Goal: Information Seeking & Learning: Obtain resource

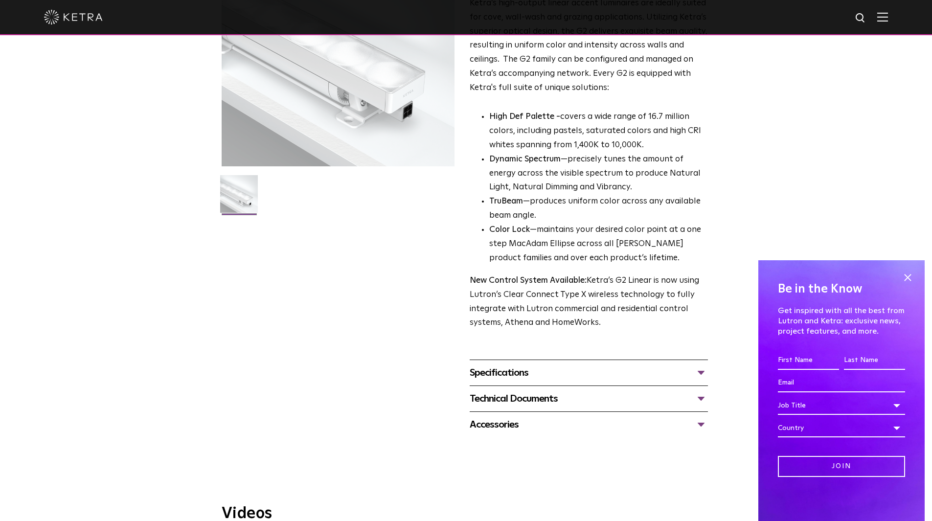
scroll to position [147, 0]
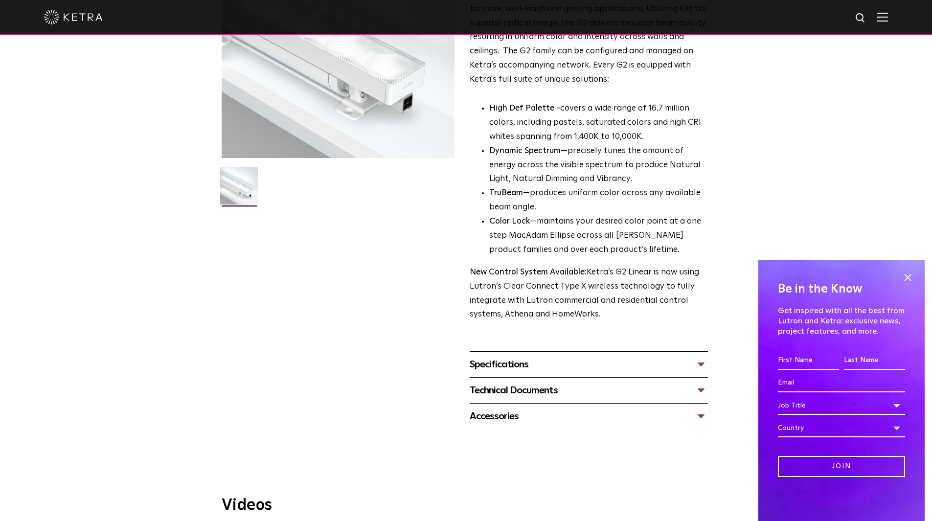
click at [703, 387] on div "Technical Documents" at bounding box center [589, 391] width 238 height 16
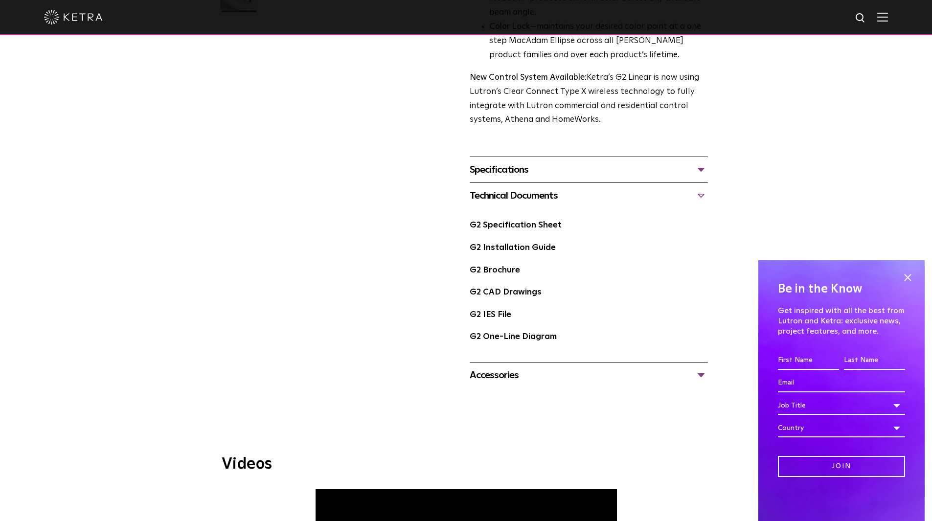
scroll to position [343, 0]
click at [705, 375] on div "Accessories" at bounding box center [589, 374] width 238 height 16
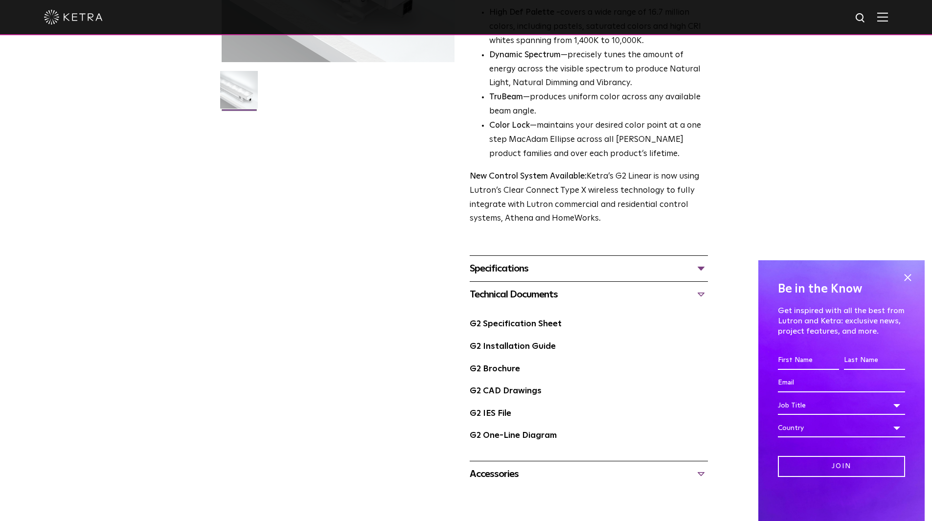
scroll to position [245, 0]
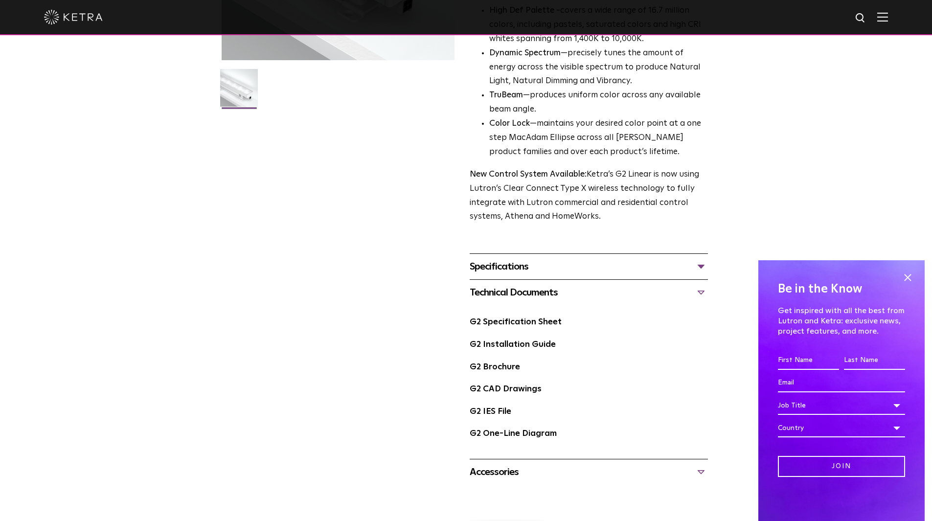
click at [701, 268] on div "Specifications" at bounding box center [589, 267] width 238 height 16
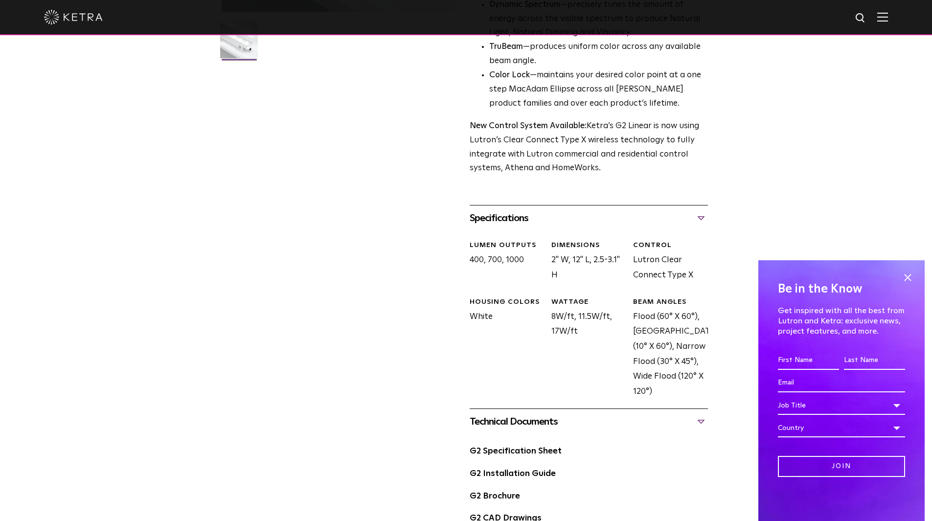
scroll to position [294, 0]
click at [911, 273] on span at bounding box center [907, 277] width 15 height 15
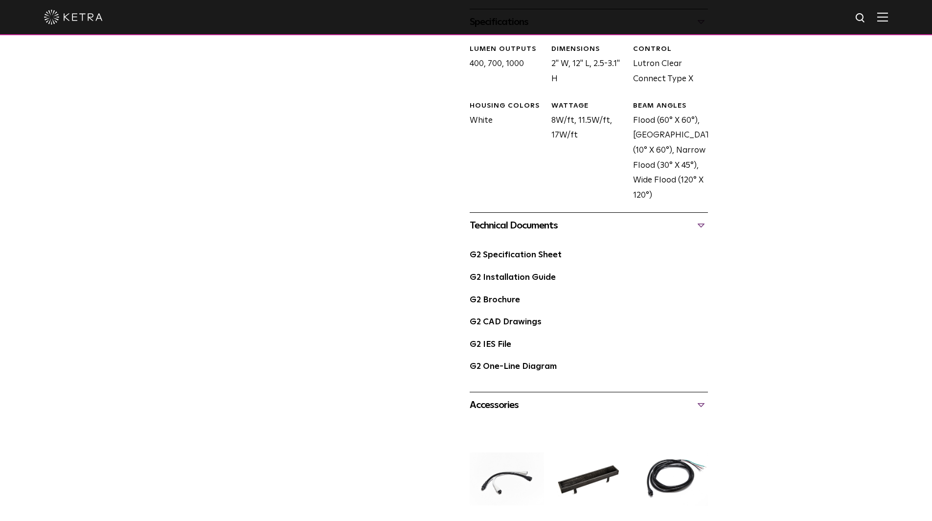
scroll to position [538, 0]
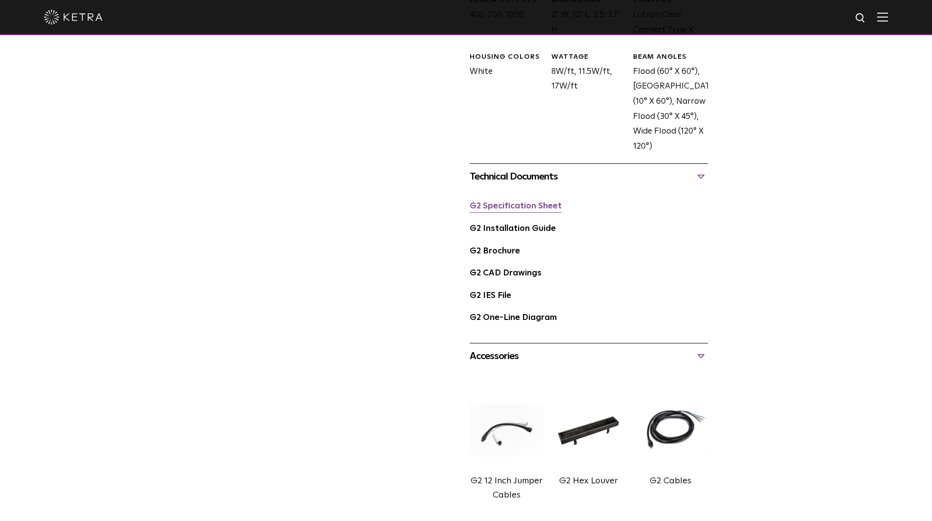
click at [510, 210] on link "G2 Specification Sheet" at bounding box center [516, 206] width 92 height 8
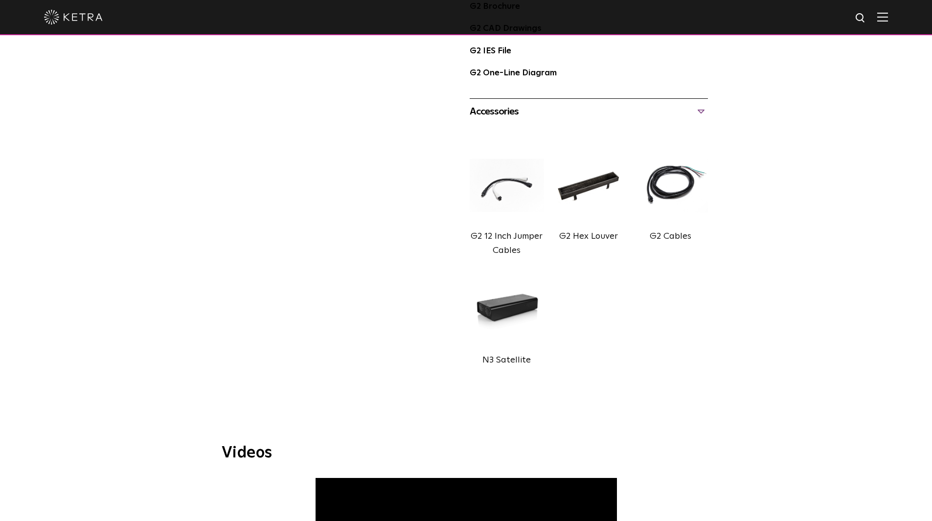
scroll to position [832, 0]
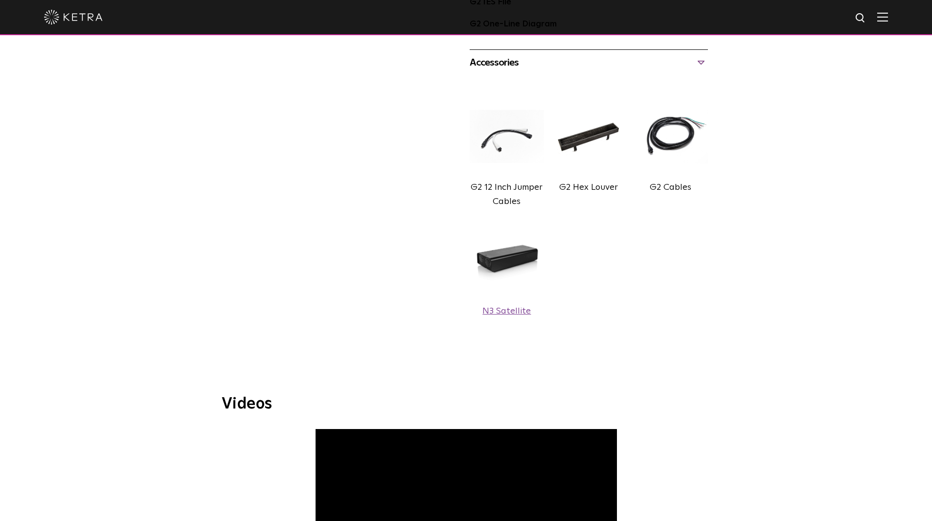
click at [504, 270] on img at bounding box center [507, 260] width 74 height 83
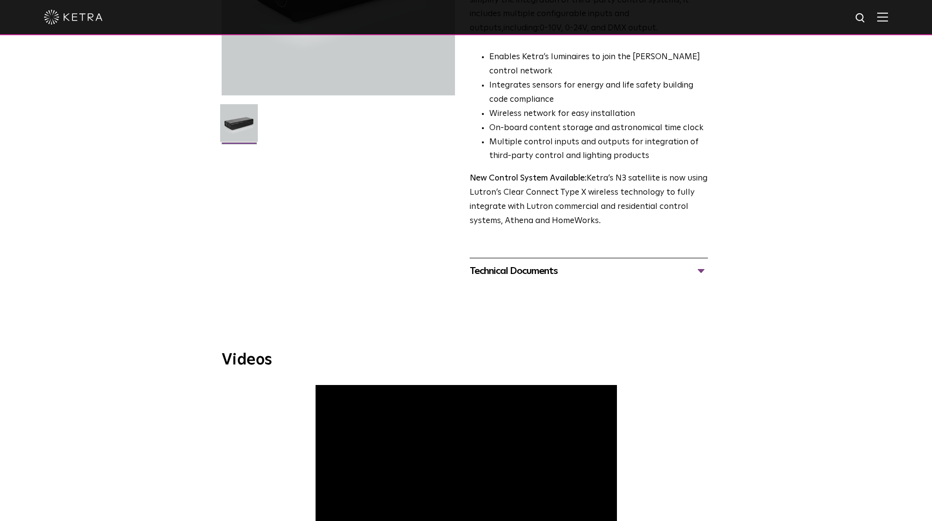
scroll to position [147, 0]
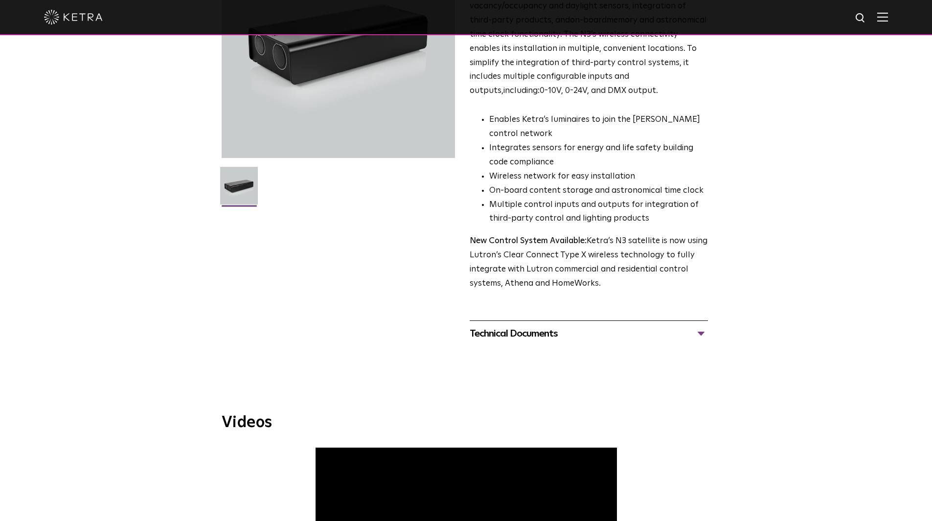
click at [698, 331] on div "Technical Documents" at bounding box center [589, 334] width 238 height 16
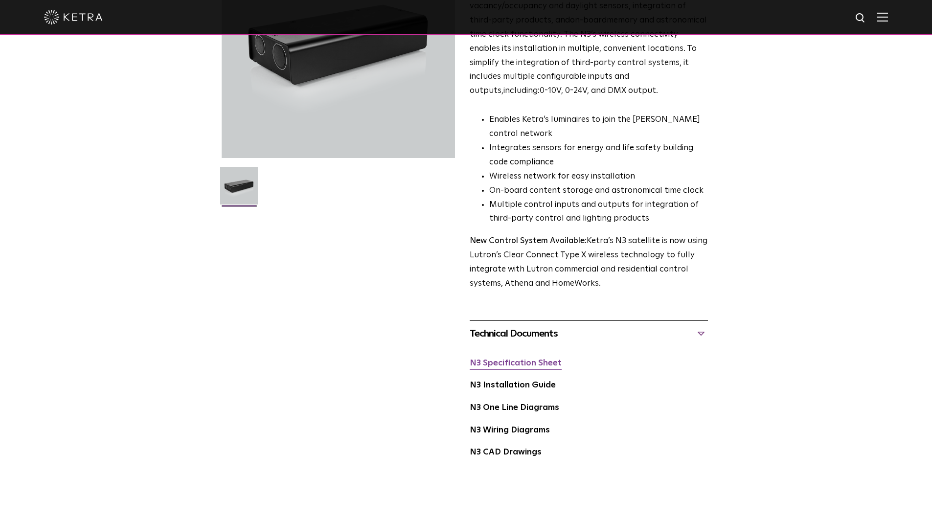
click at [543, 364] on link "N3 Specification Sheet" at bounding box center [516, 363] width 92 height 8
click at [513, 384] on link "N3 Installation Guide" at bounding box center [513, 385] width 86 height 8
